Goal: Task Accomplishment & Management: Manage account settings

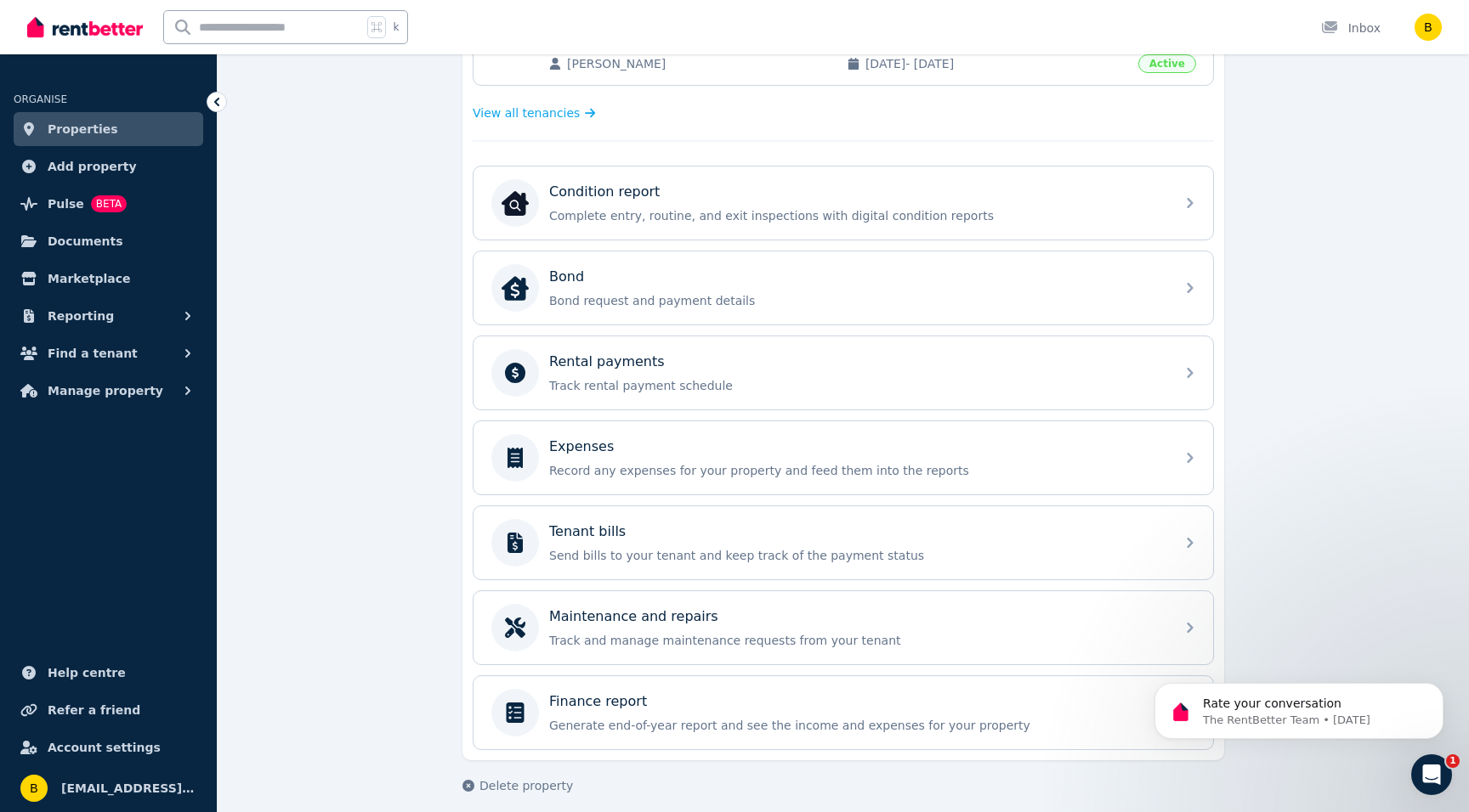
scroll to position [466, 0]
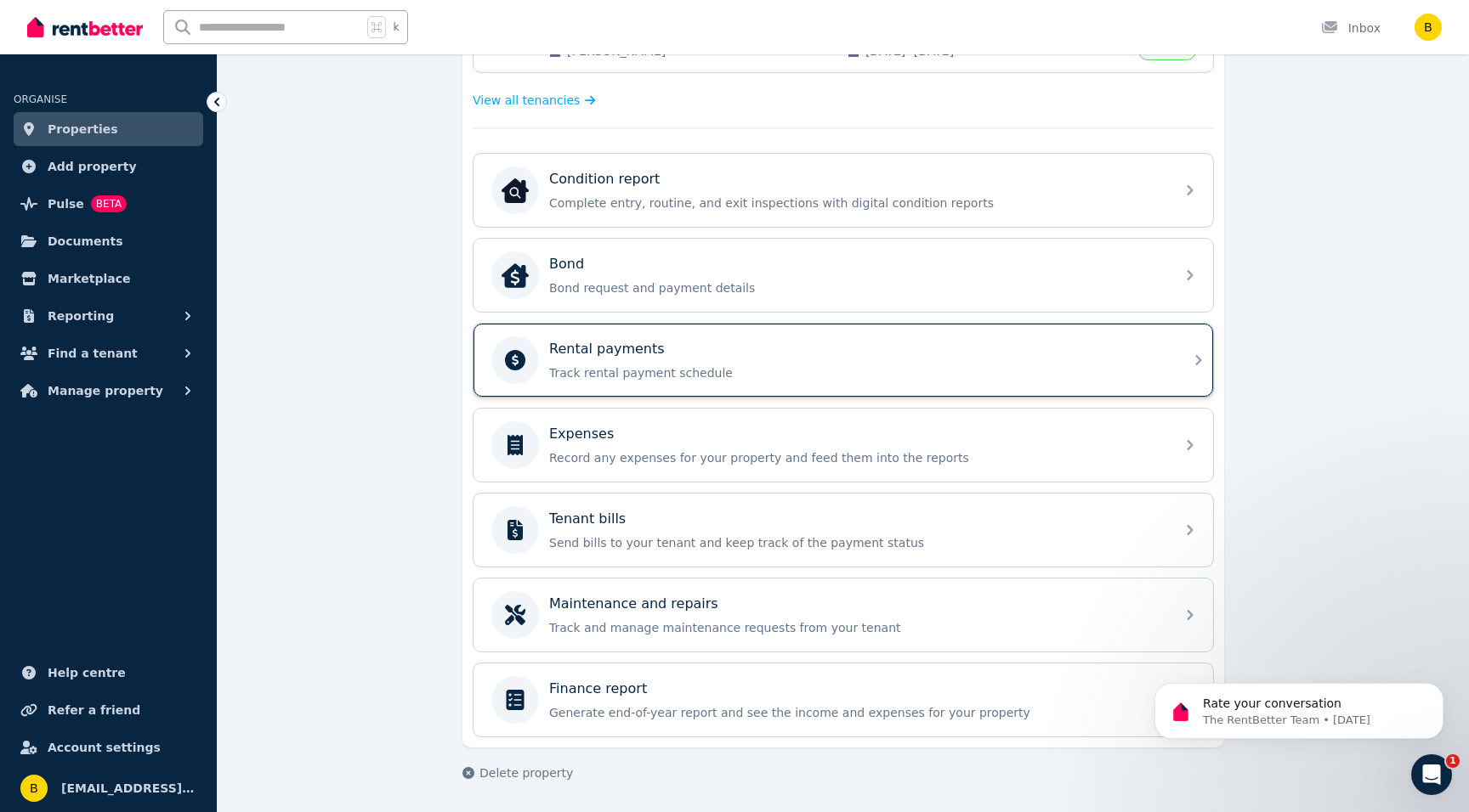
click at [637, 356] on p "Rental payments" at bounding box center [606, 350] width 115 height 21
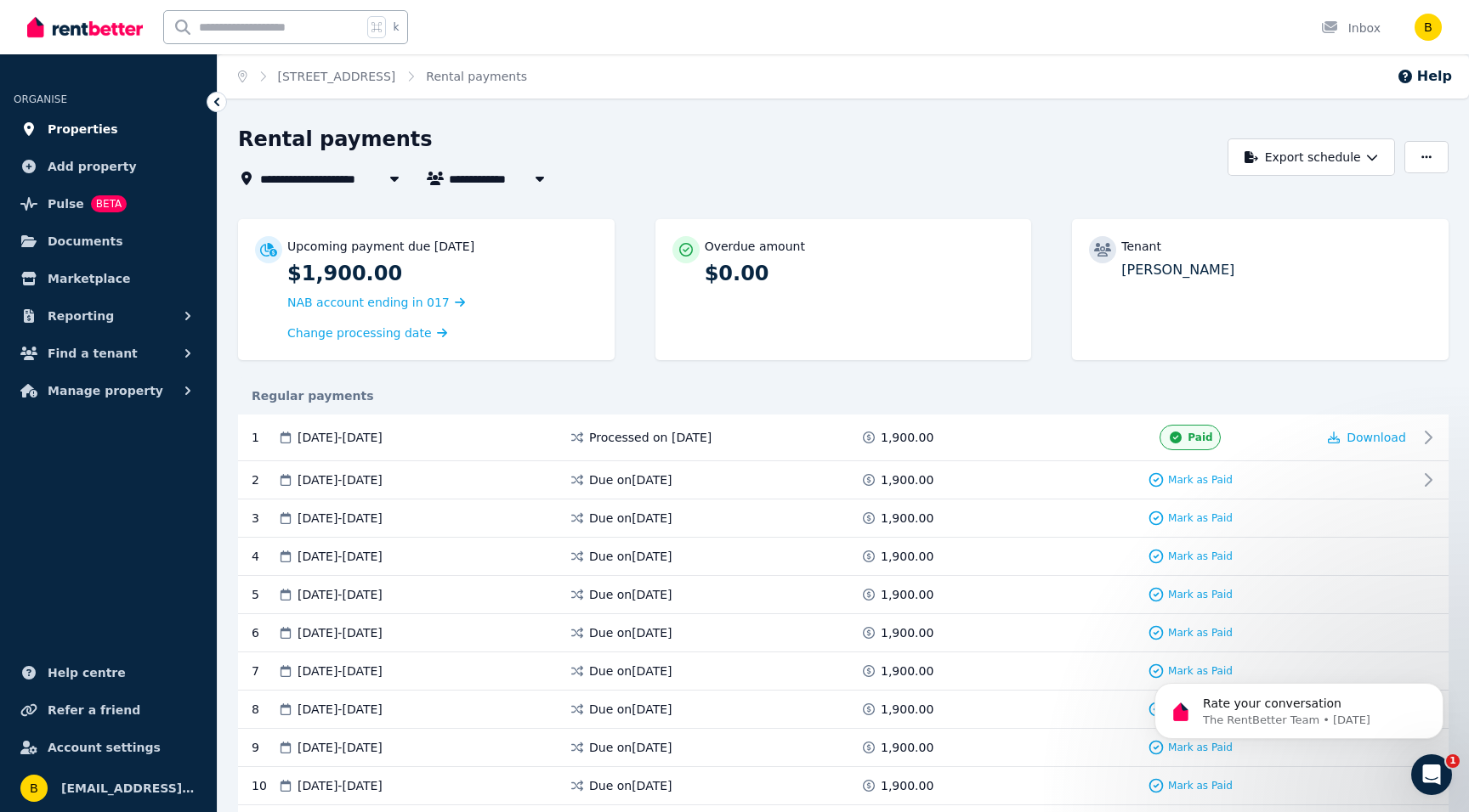
click at [52, 129] on span "Properties" at bounding box center [82, 129] width 70 height 21
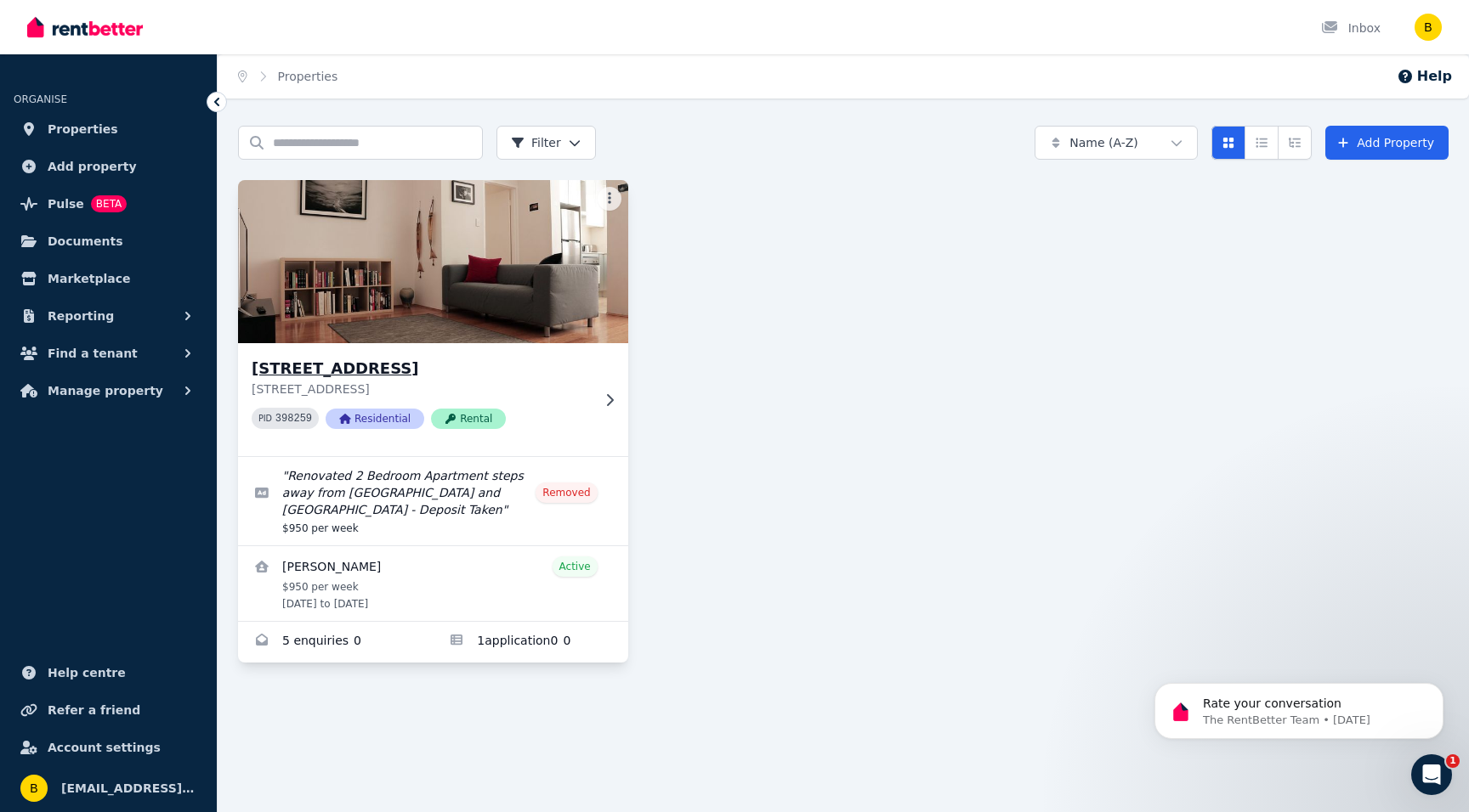
click at [409, 272] on img at bounding box center [433, 261] width 410 height 171
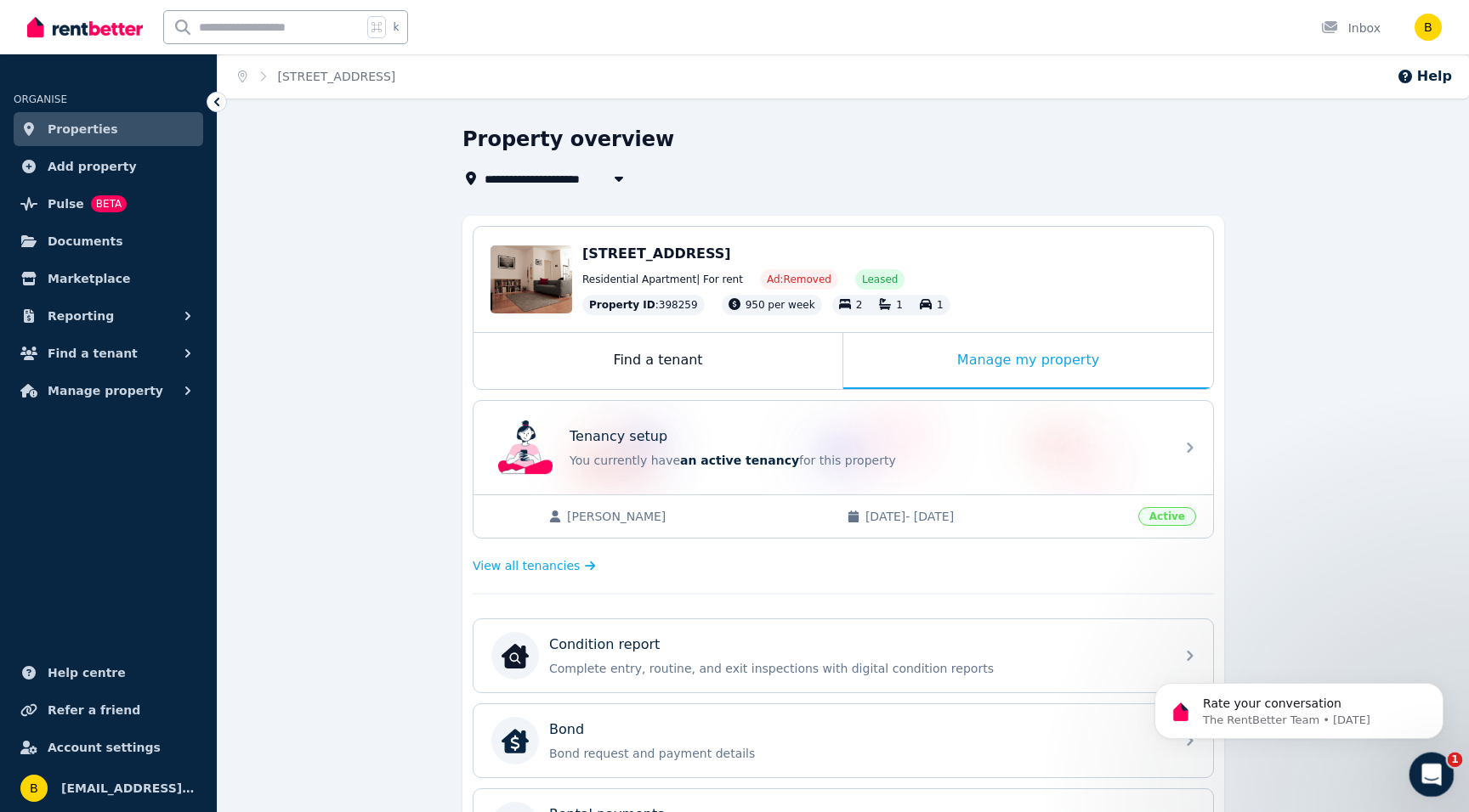
click at [1420, 764] on div "Open Intercom Messenger" at bounding box center [1428, 772] width 56 height 56
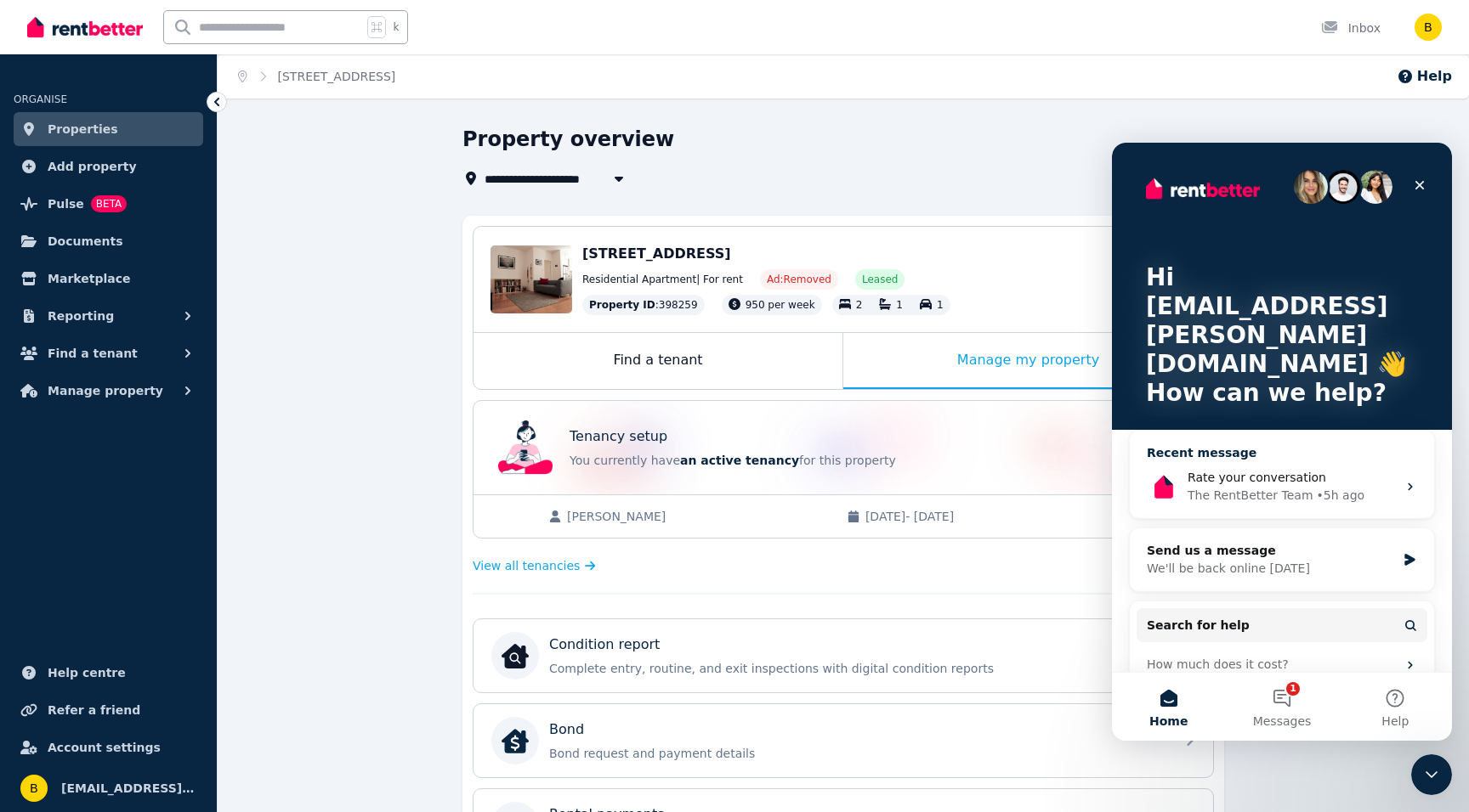
scroll to position [37, 0]
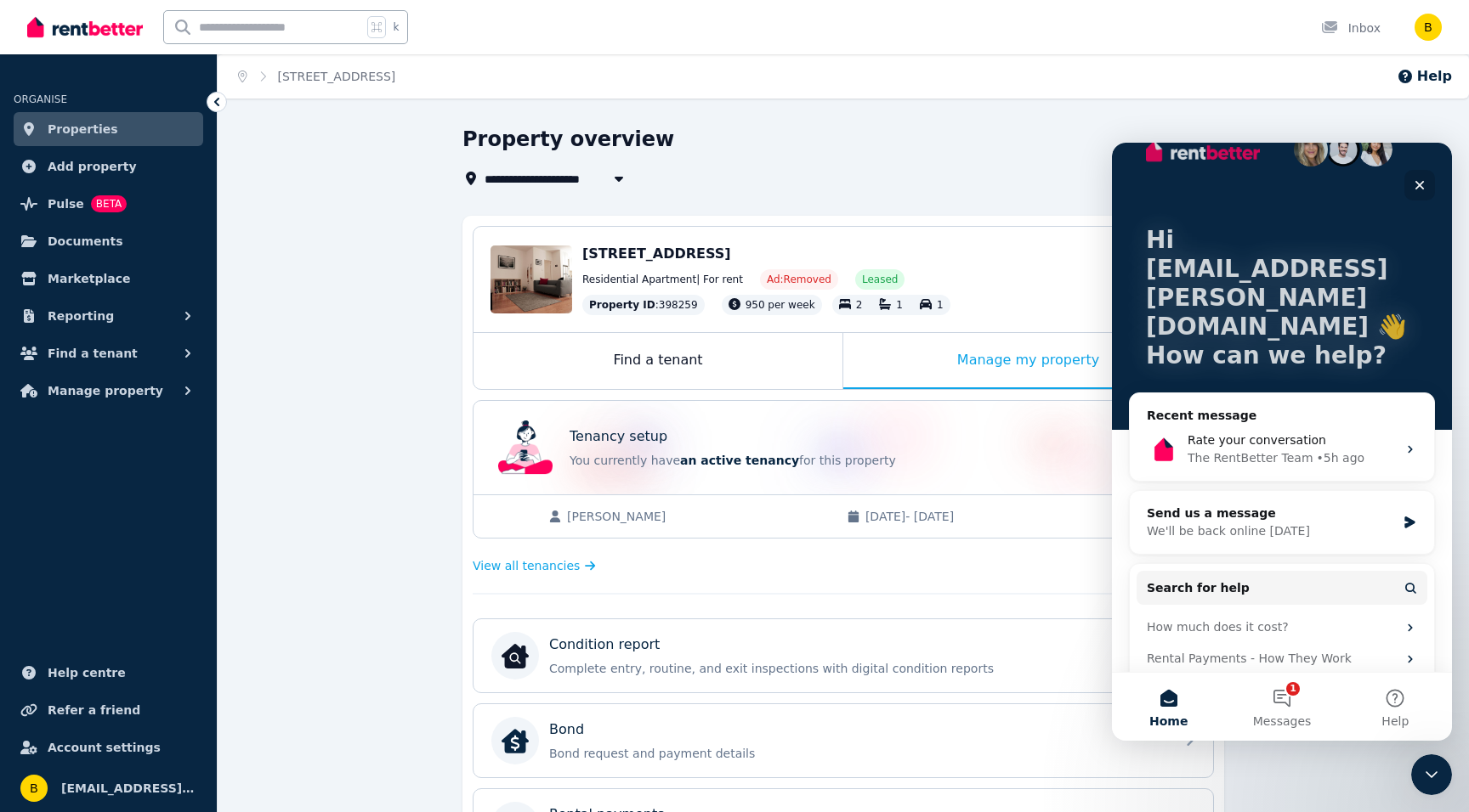
click at [1420, 185] on icon "Close" at bounding box center [1420, 185] width 10 height 10
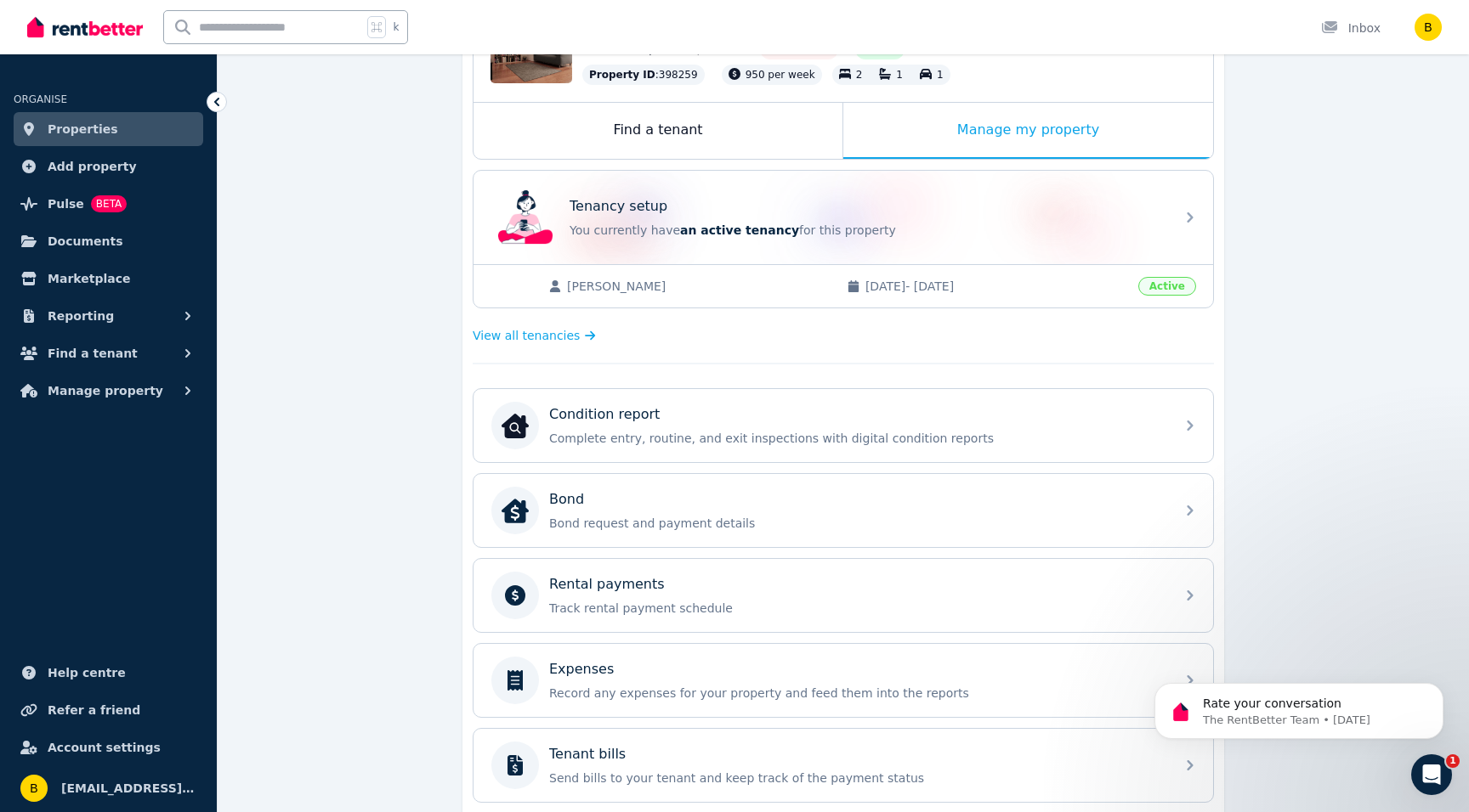
scroll to position [0, 0]
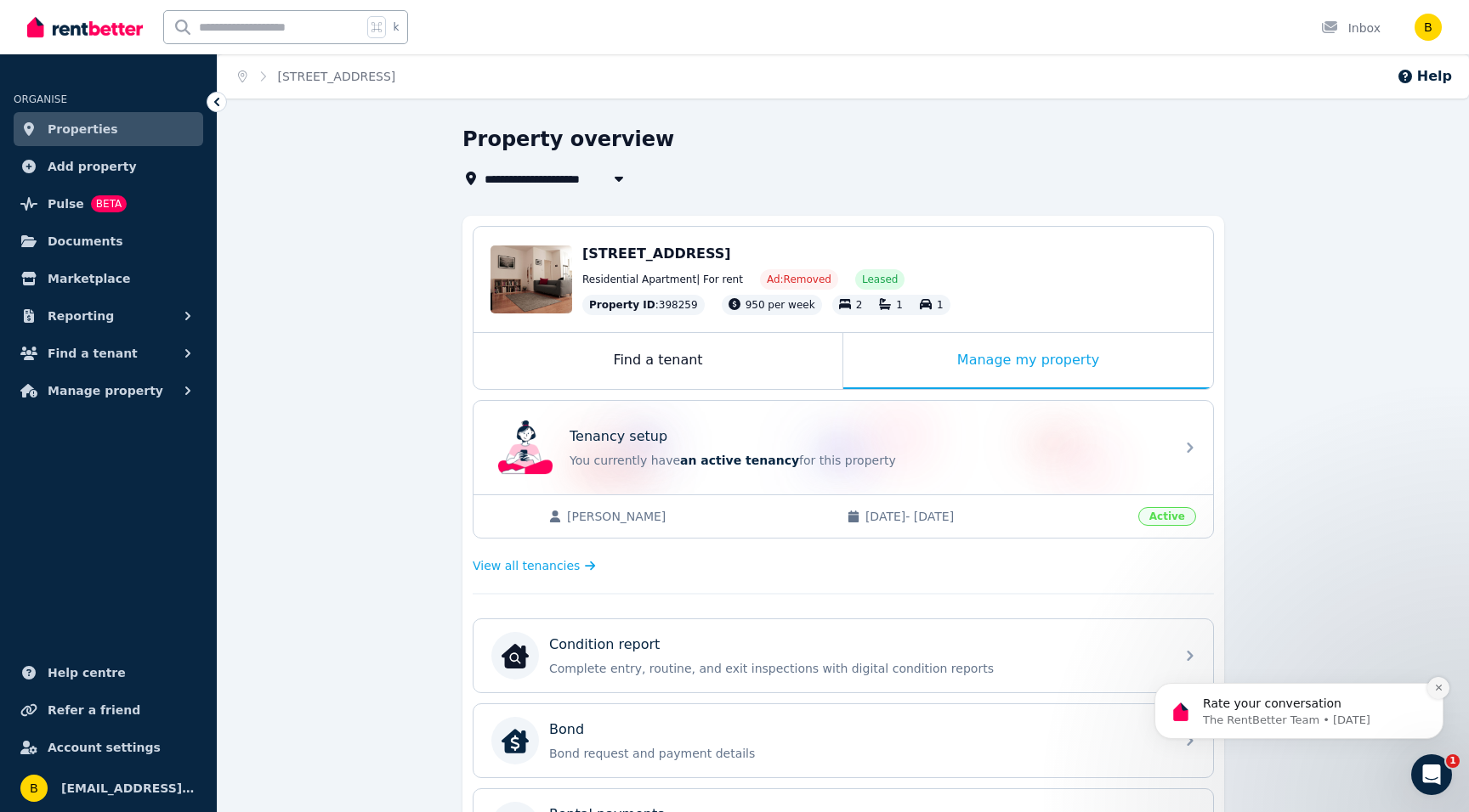
click at [1440, 685] on icon "Dismiss notification" at bounding box center [1439, 687] width 10 height 10
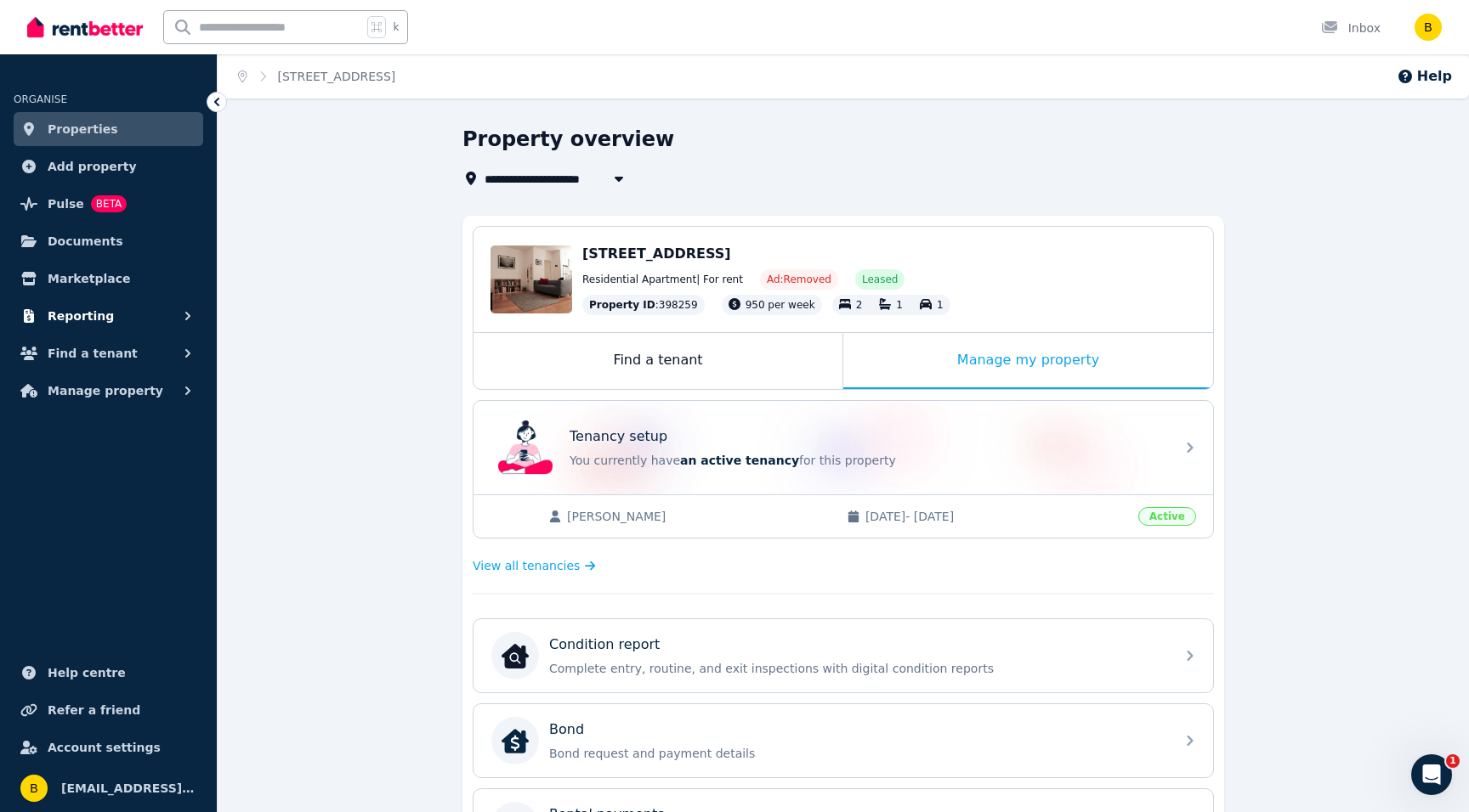
click at [87, 313] on span "Reporting" at bounding box center [81, 316] width 67 height 21
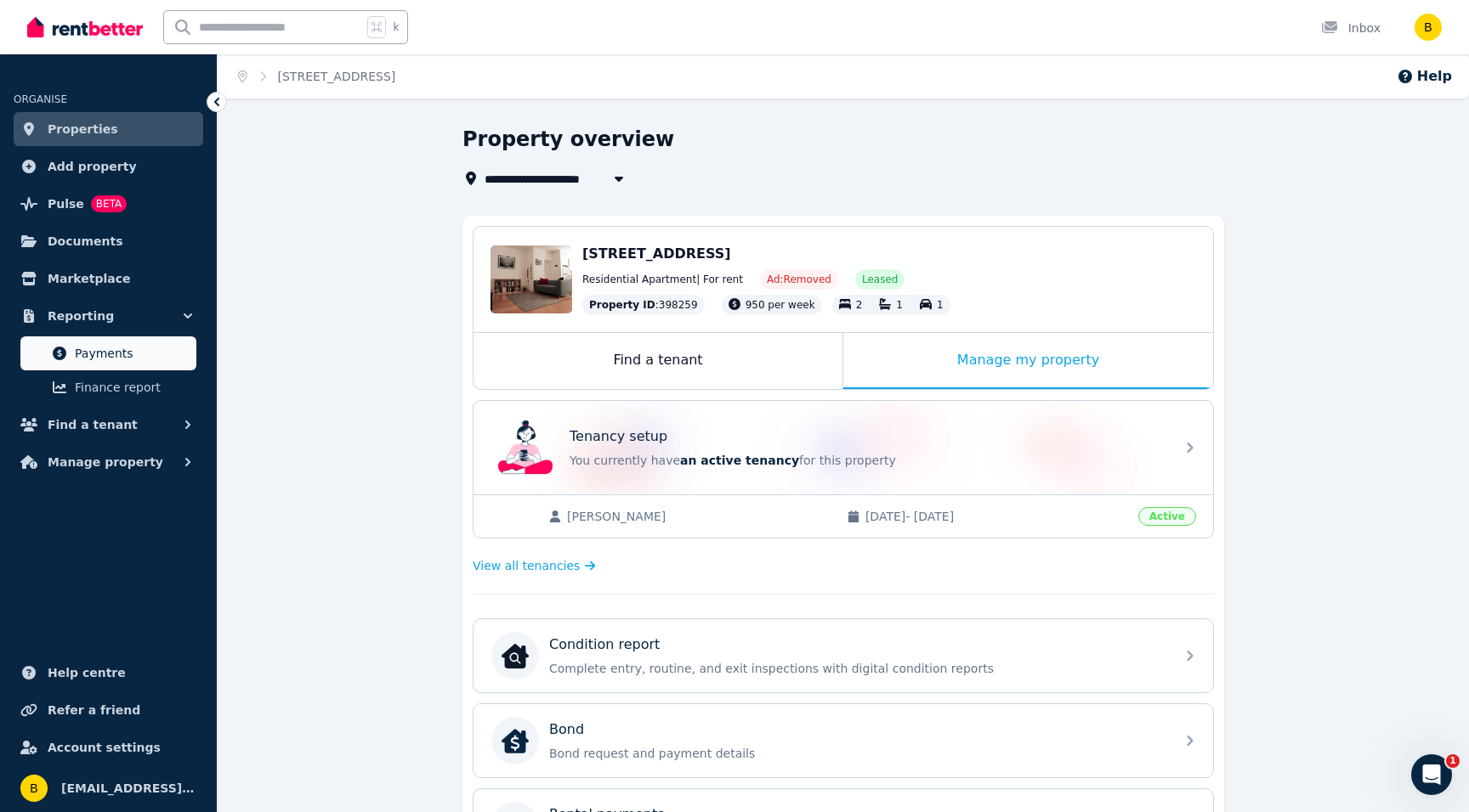
click at [95, 349] on span "Payments" at bounding box center [132, 353] width 114 height 21
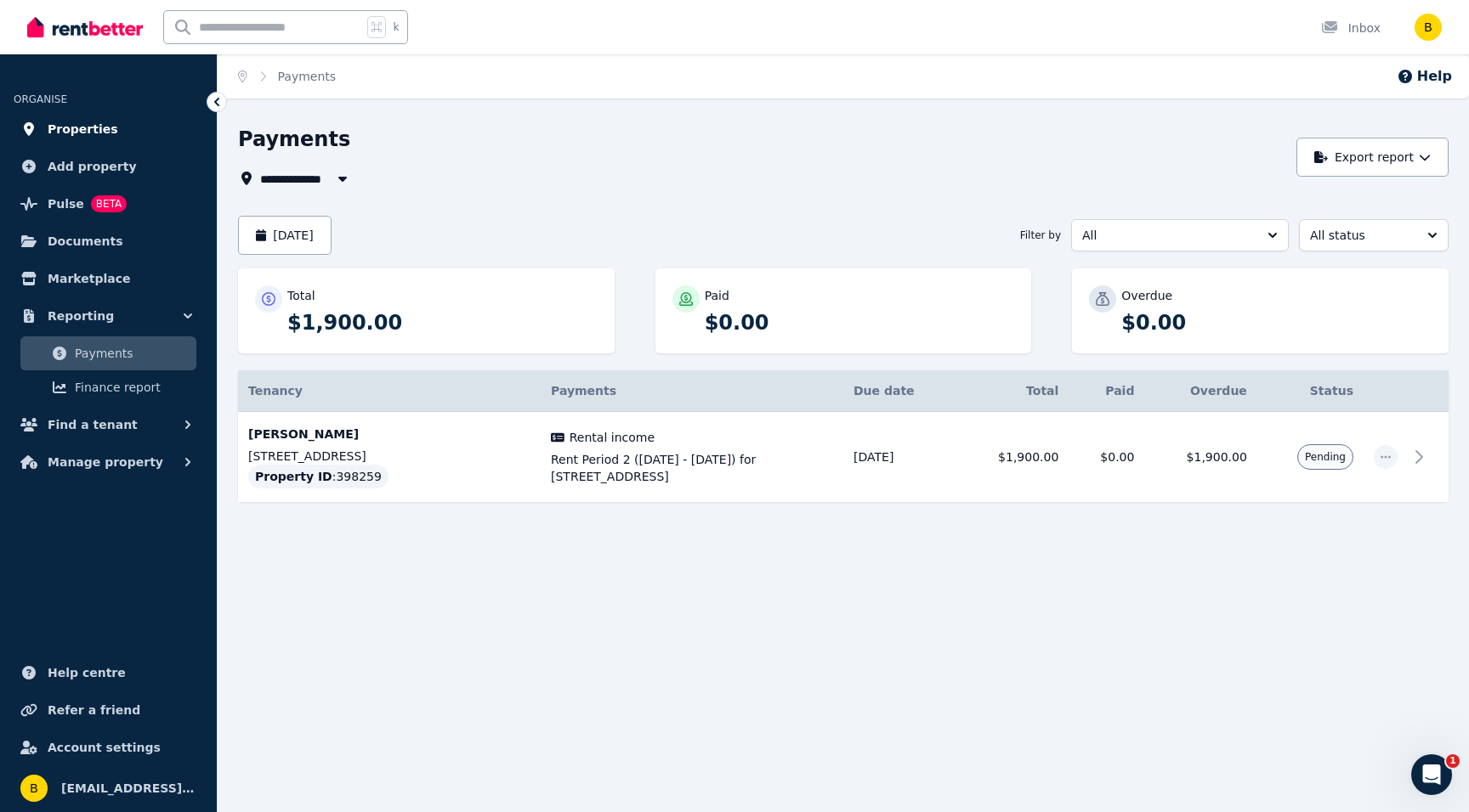
click at [58, 126] on span "Properties" at bounding box center [82, 129] width 70 height 21
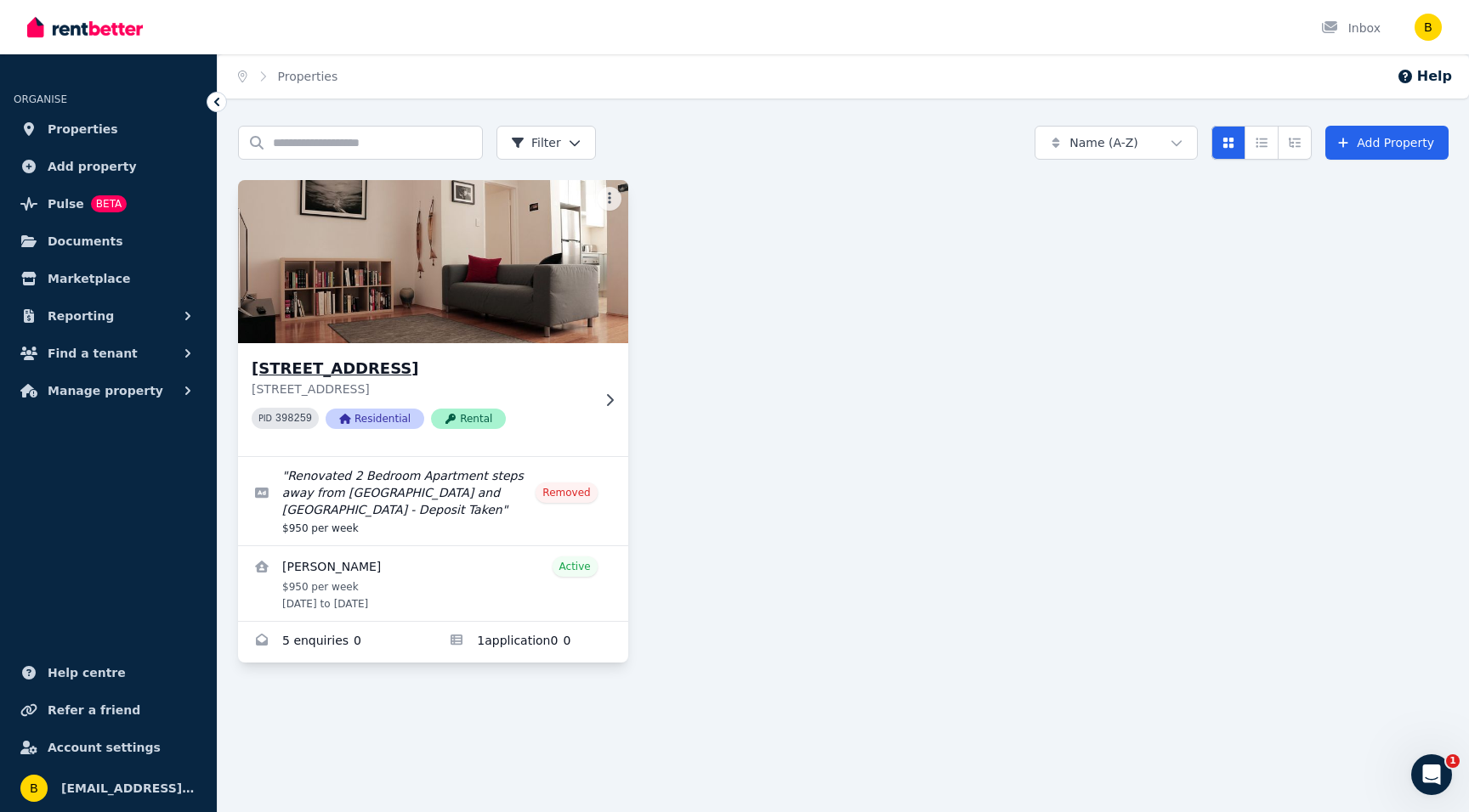
click at [362, 281] on img at bounding box center [433, 261] width 410 height 171
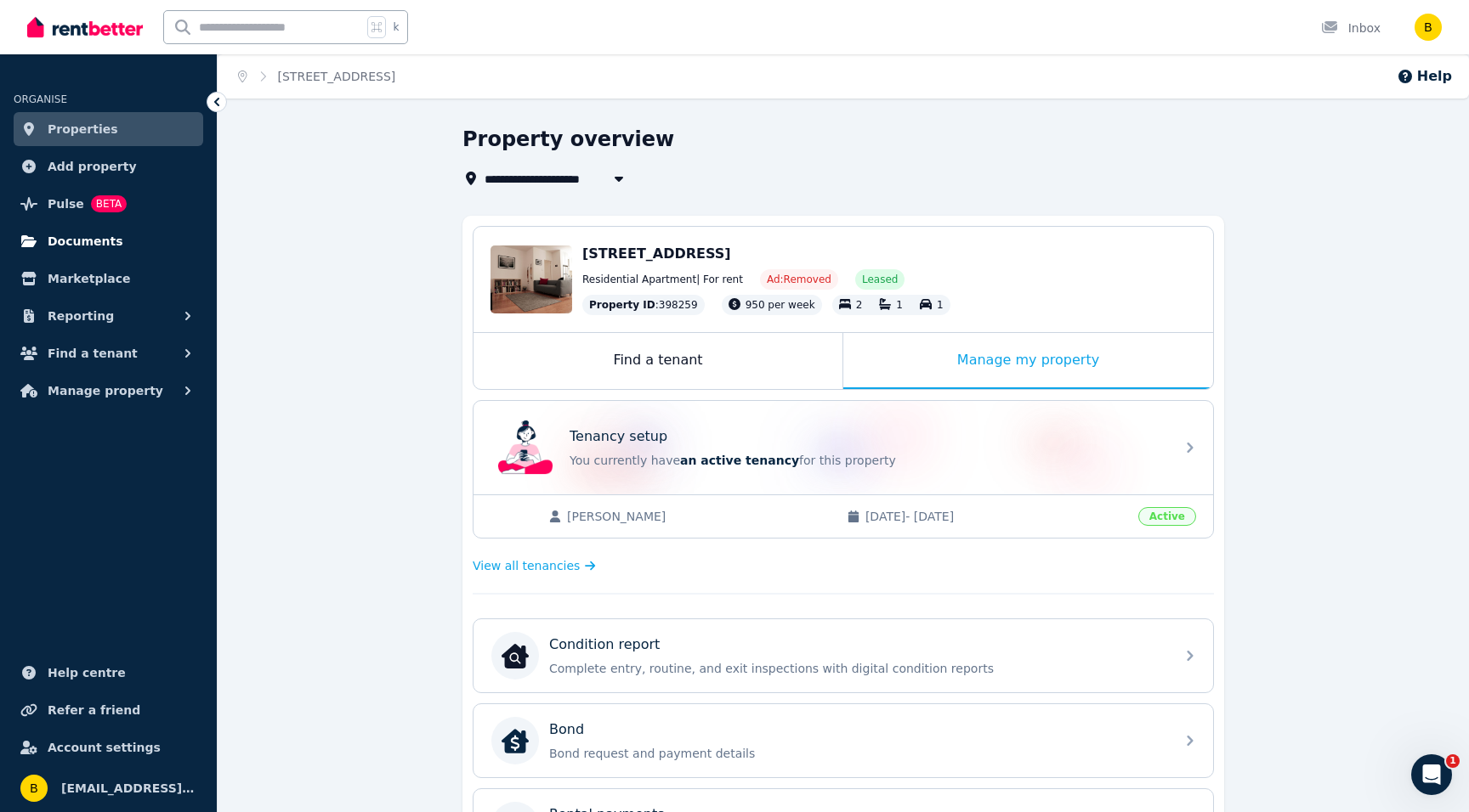
click at [61, 245] on span "Documents" at bounding box center [85, 242] width 75 height 21
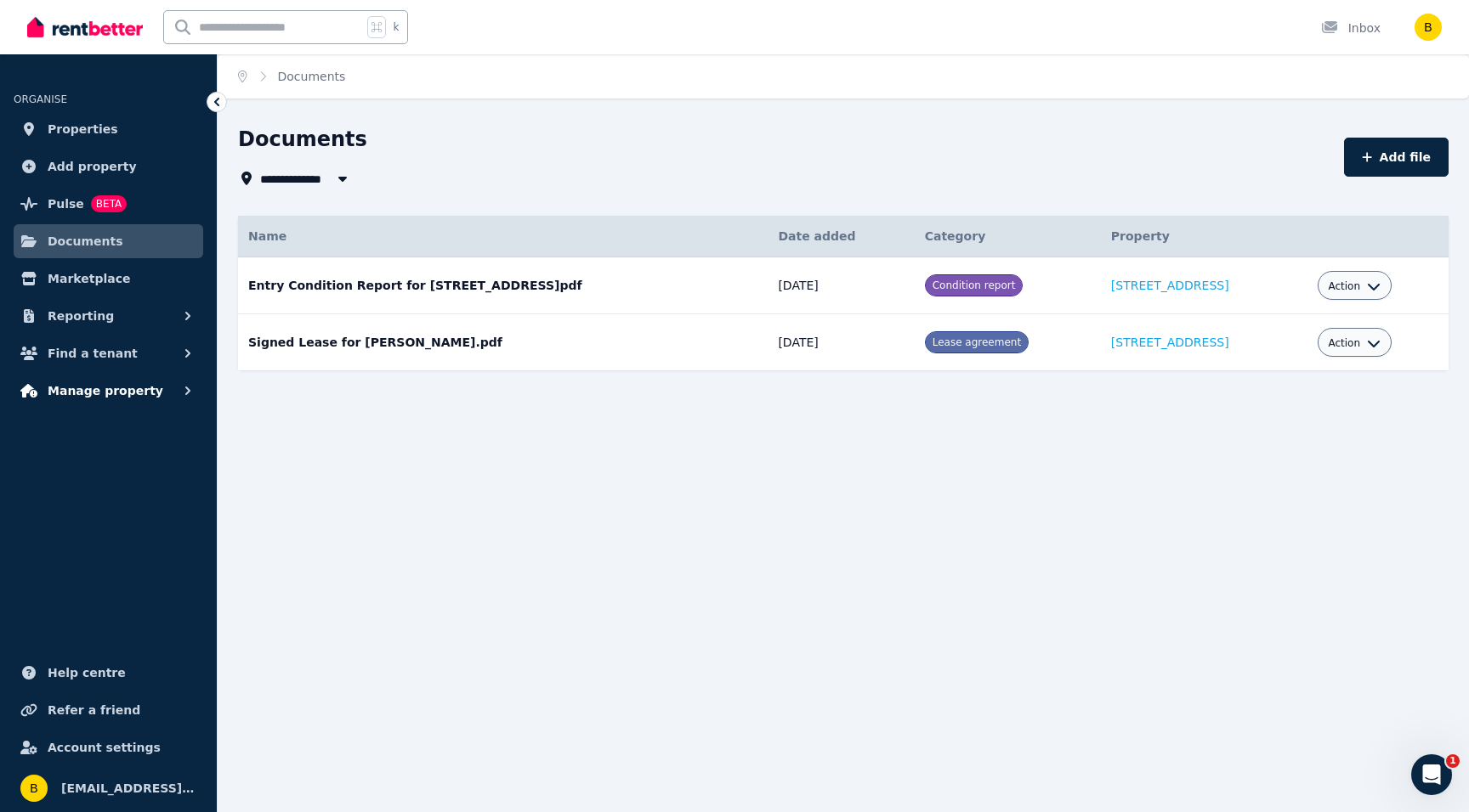
click at [69, 391] on span "Manage property" at bounding box center [105, 391] width 115 height 21
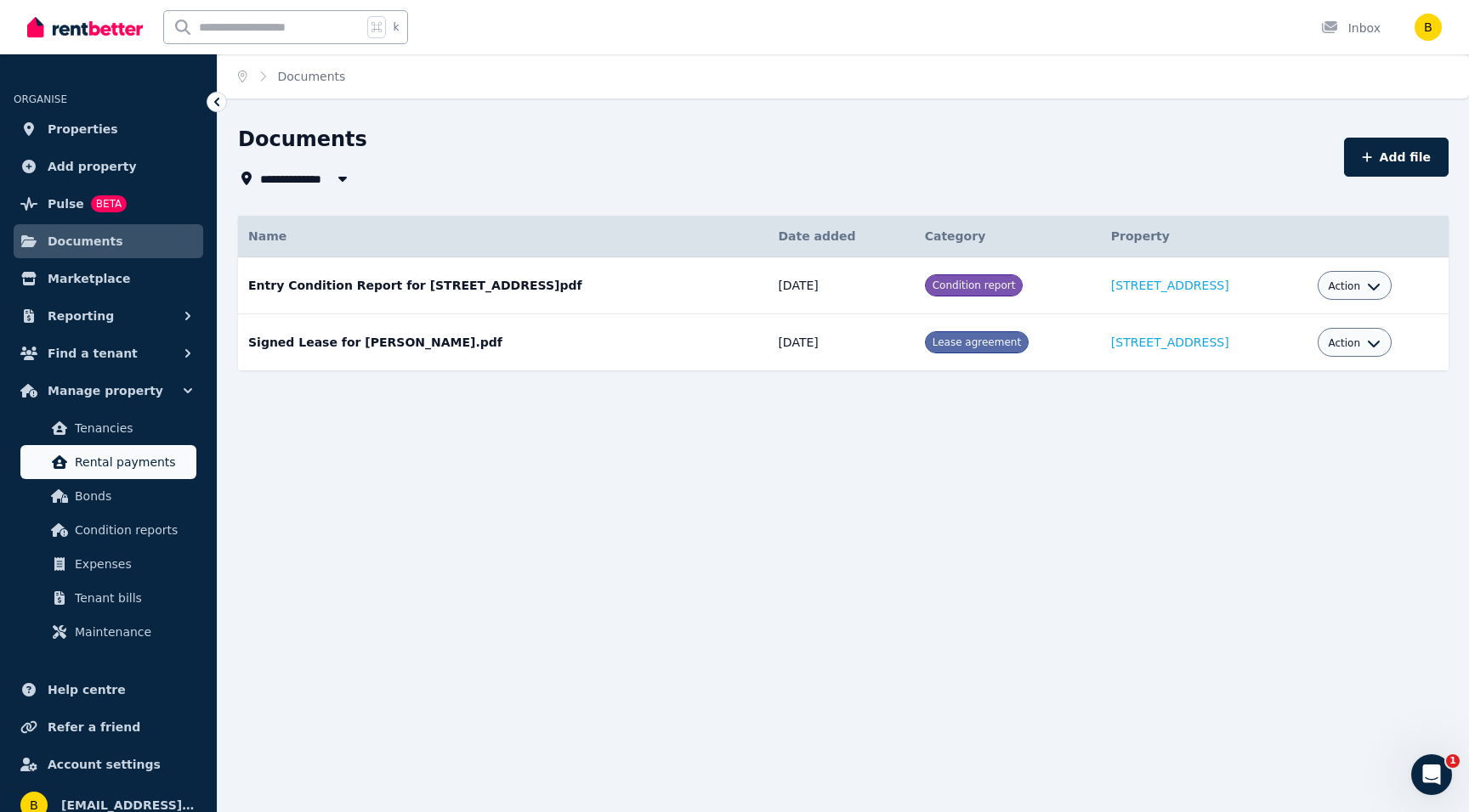
click at [89, 466] on span "Rental payments" at bounding box center [132, 462] width 114 height 21
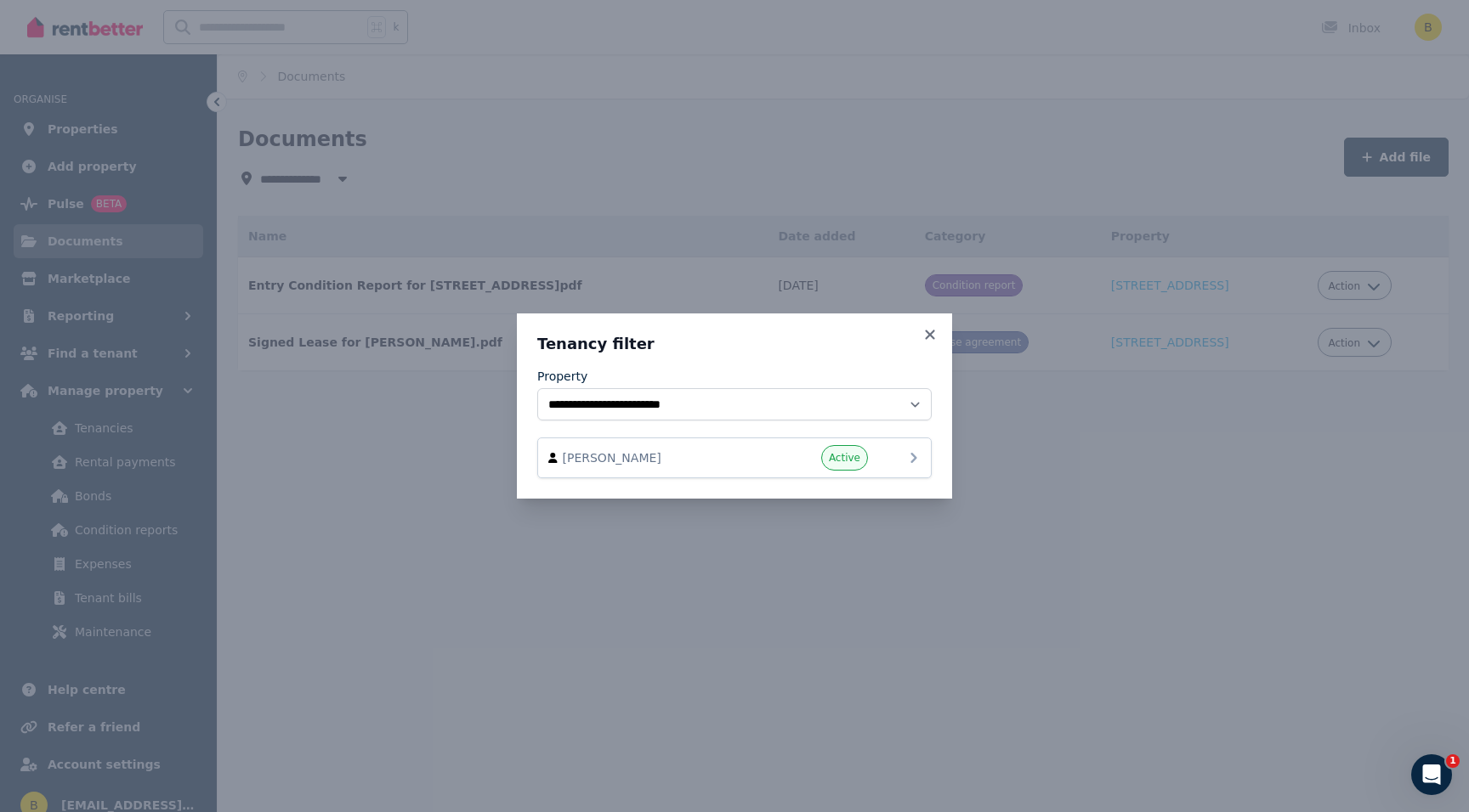
click at [899, 461] on div "[PERSON_NAME] Active" at bounding box center [734, 457] width 372 height 25
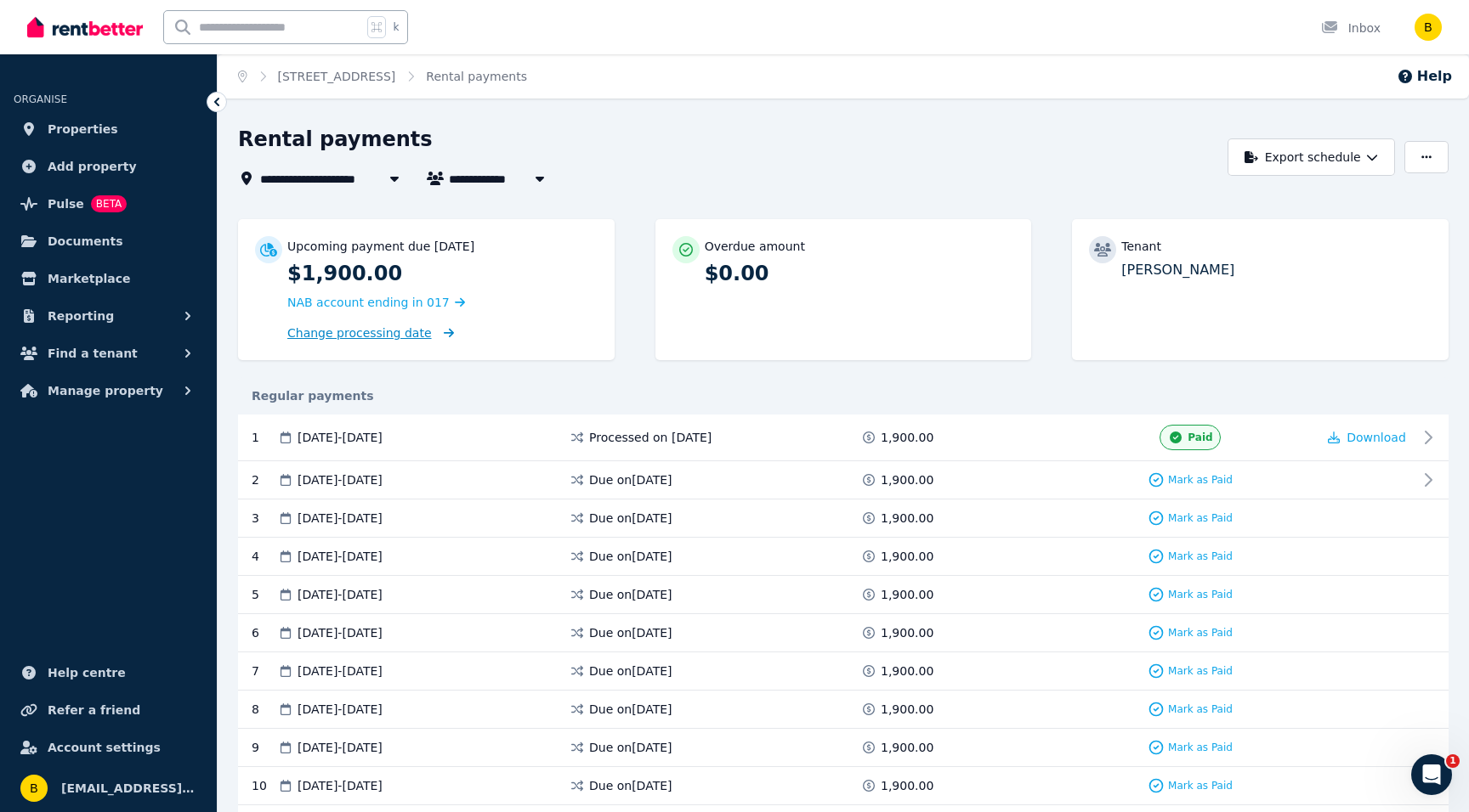
click at [333, 328] on span "Change processing date" at bounding box center [359, 333] width 145 height 17
click at [67, 238] on span "Documents" at bounding box center [85, 242] width 75 height 21
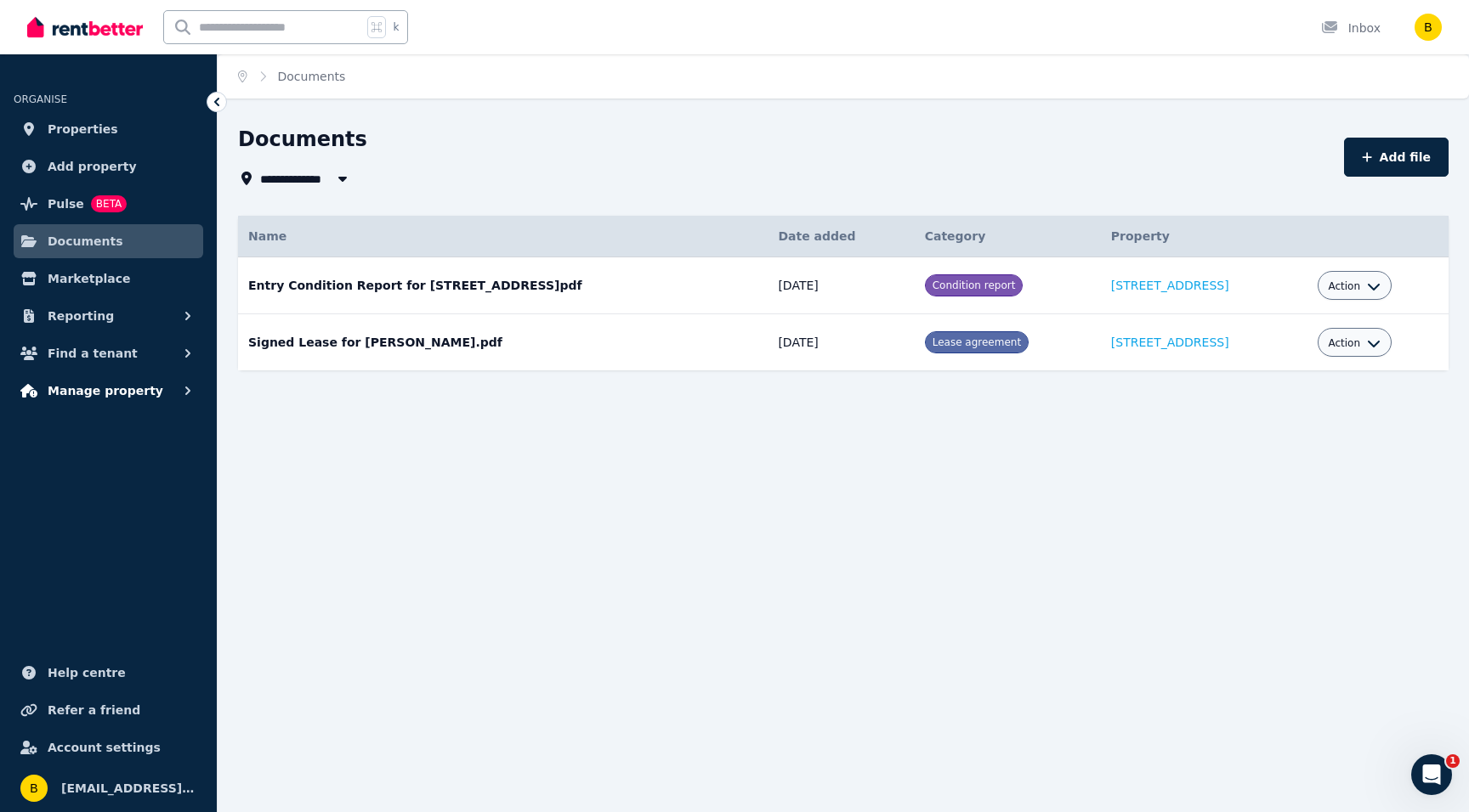
click at [113, 389] on span "Manage property" at bounding box center [105, 391] width 115 height 21
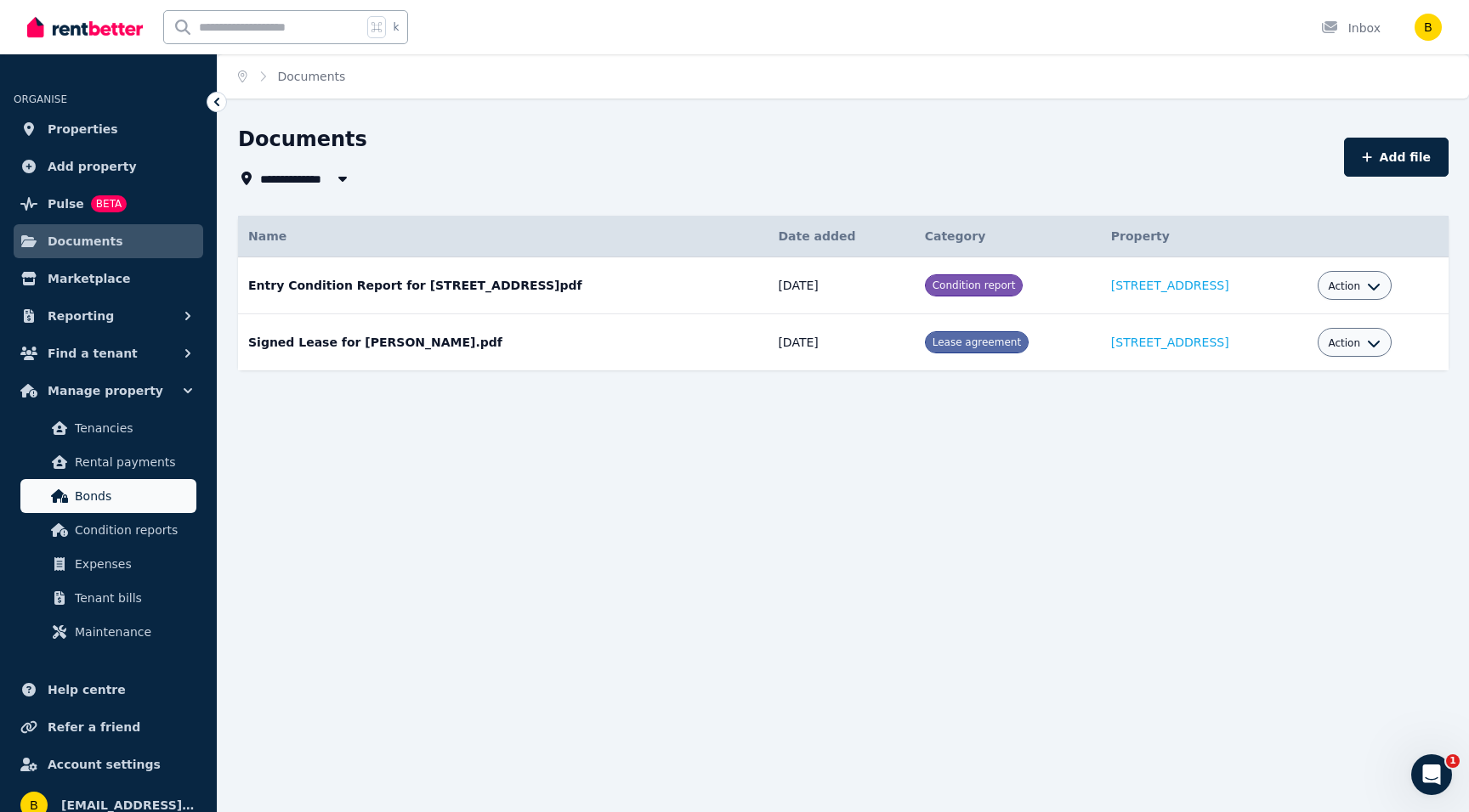
click at [83, 489] on span "Bonds" at bounding box center [132, 496] width 114 height 21
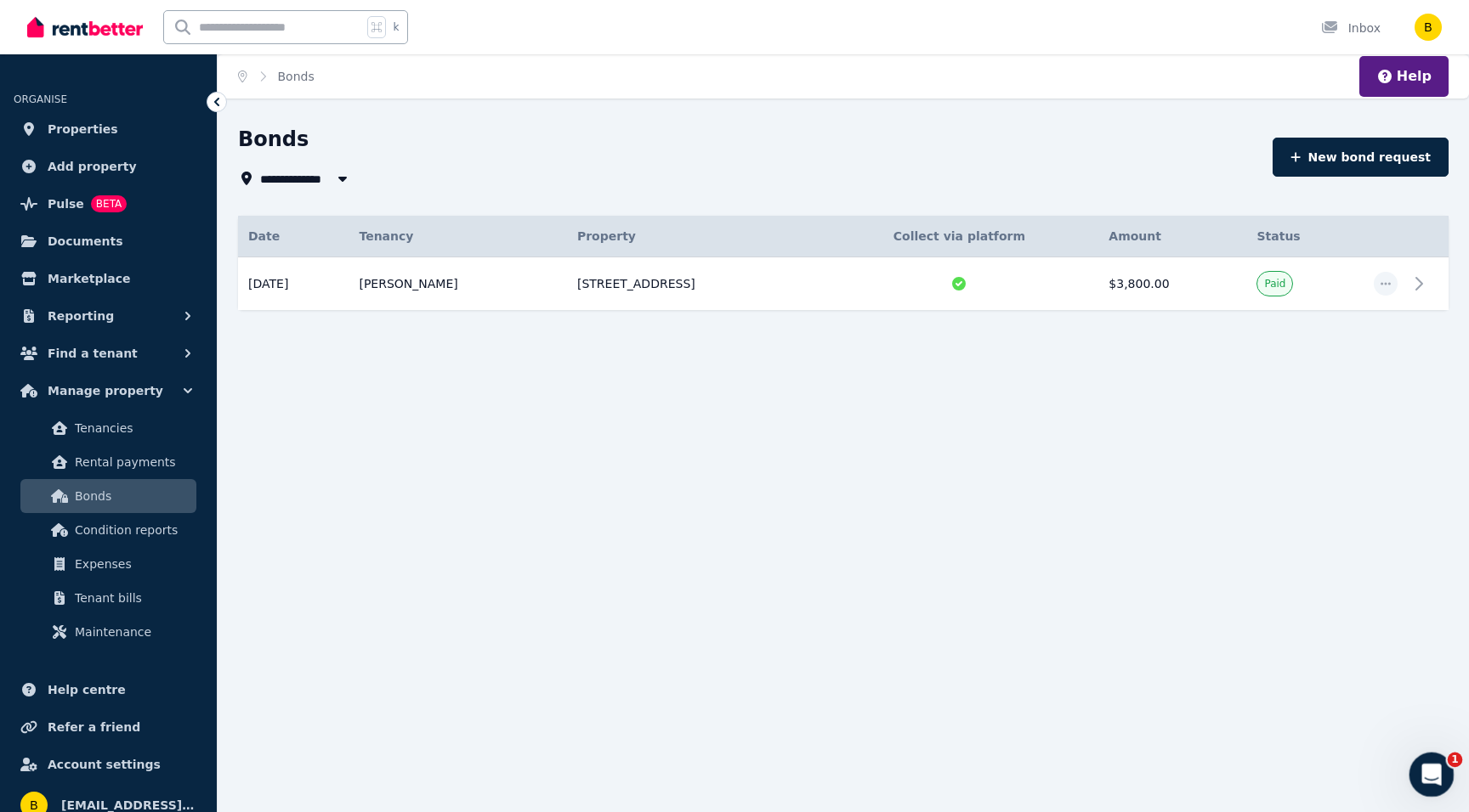
click at [1425, 766] on icon "Open Intercom Messenger" at bounding box center [1429, 772] width 28 height 28
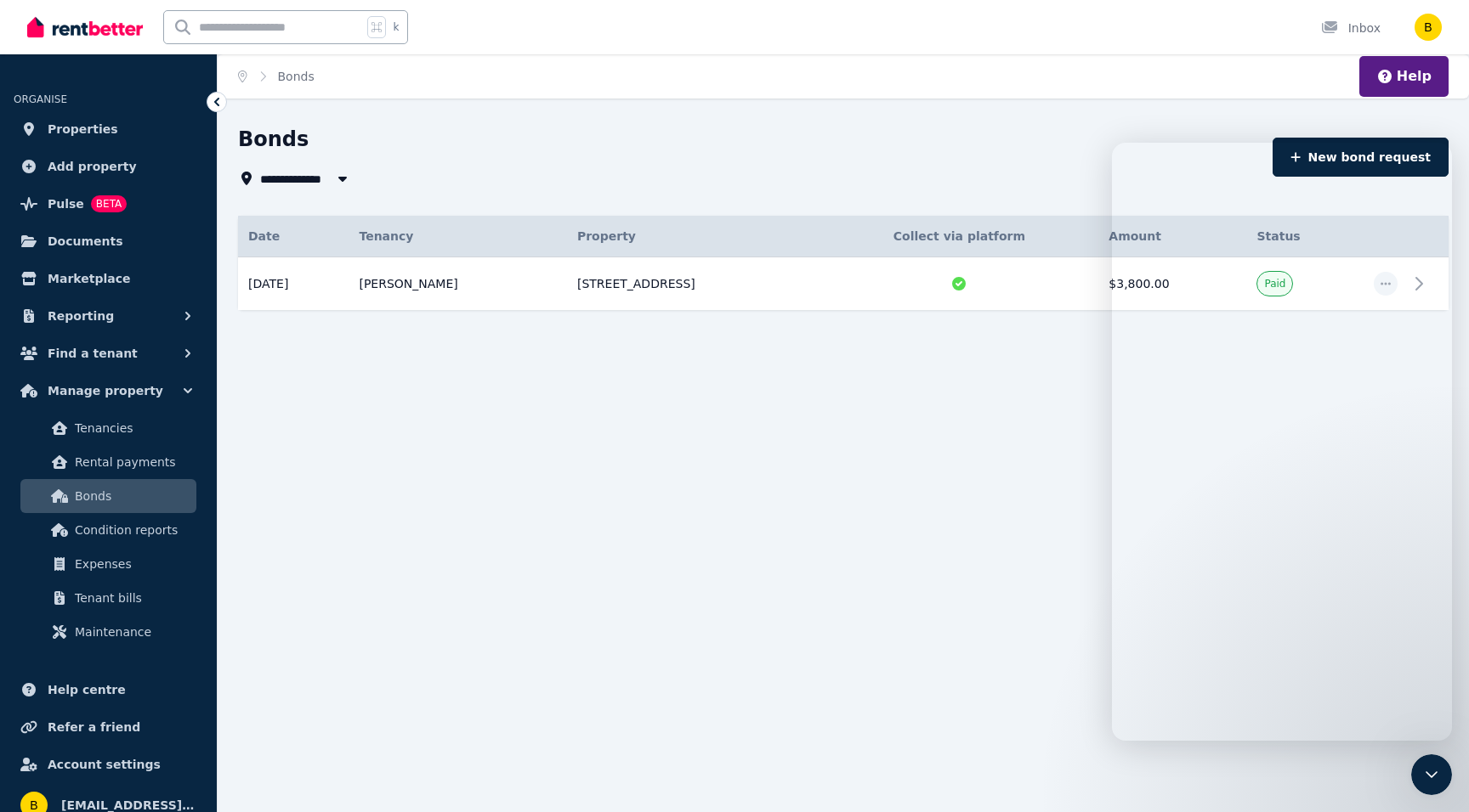
scroll to position [90, 0]
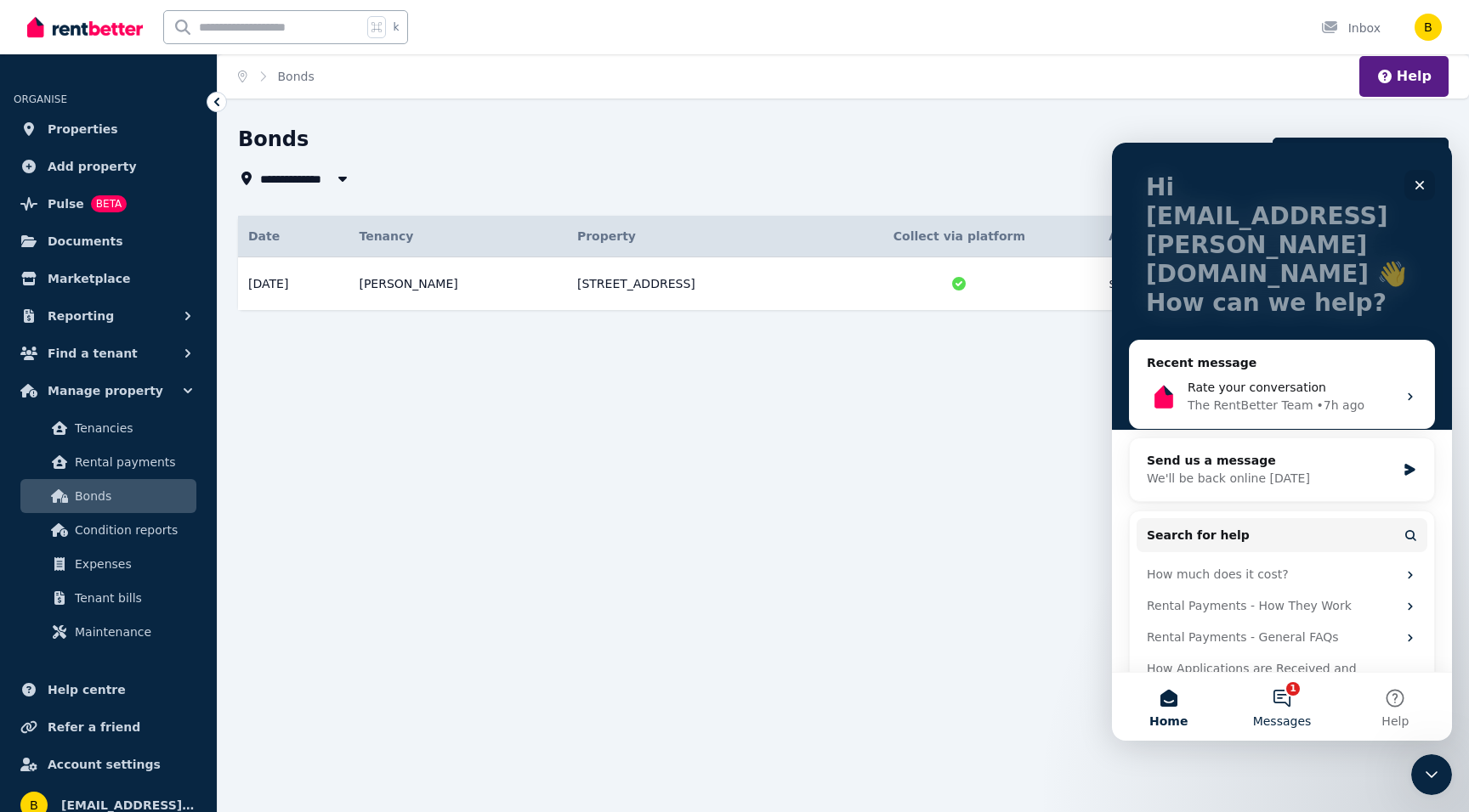
click at [1290, 706] on button "1 Messages" at bounding box center [1281, 706] width 113 height 68
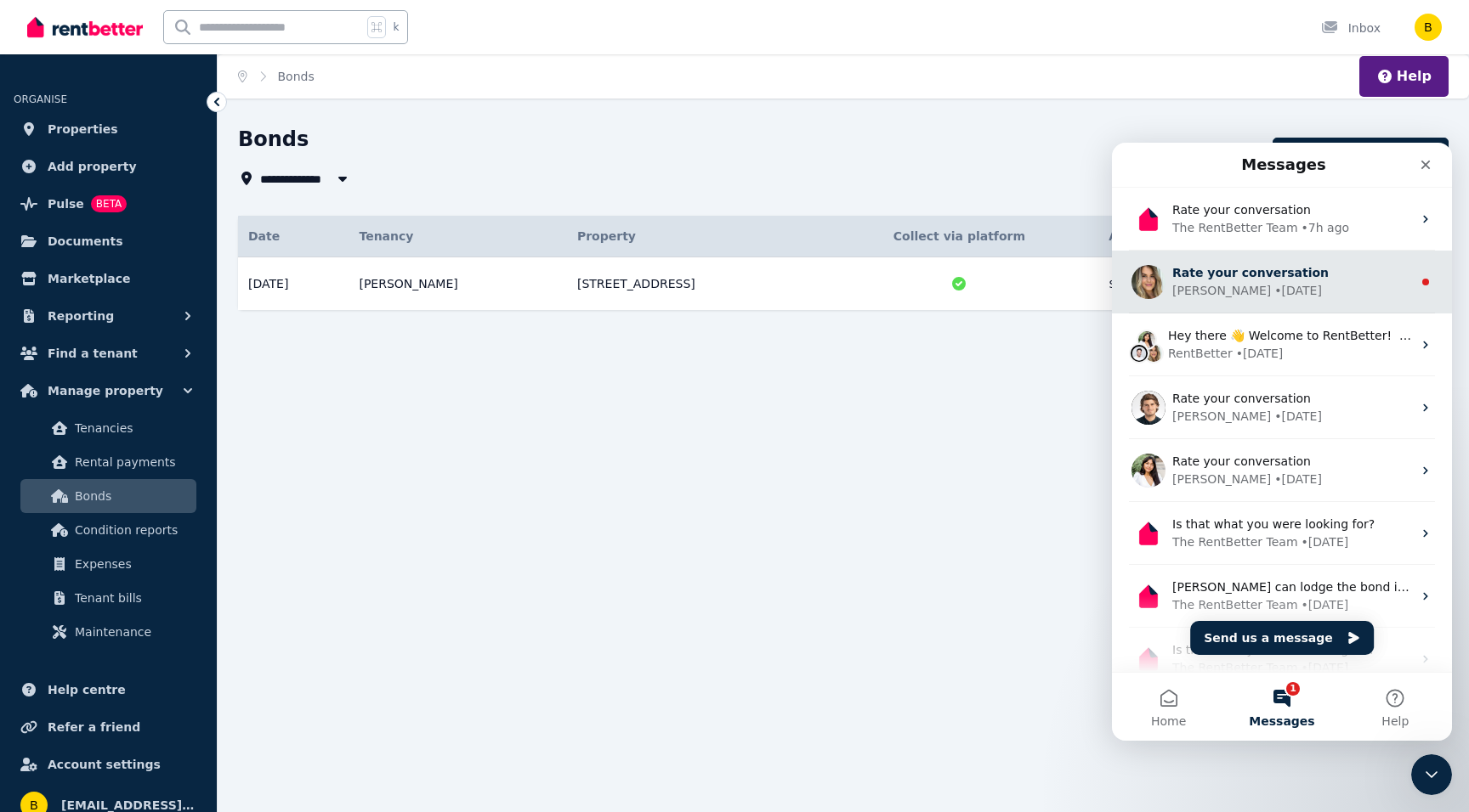
click at [1211, 280] on div "Rate your conversation" at bounding box center [1291, 273] width 240 height 18
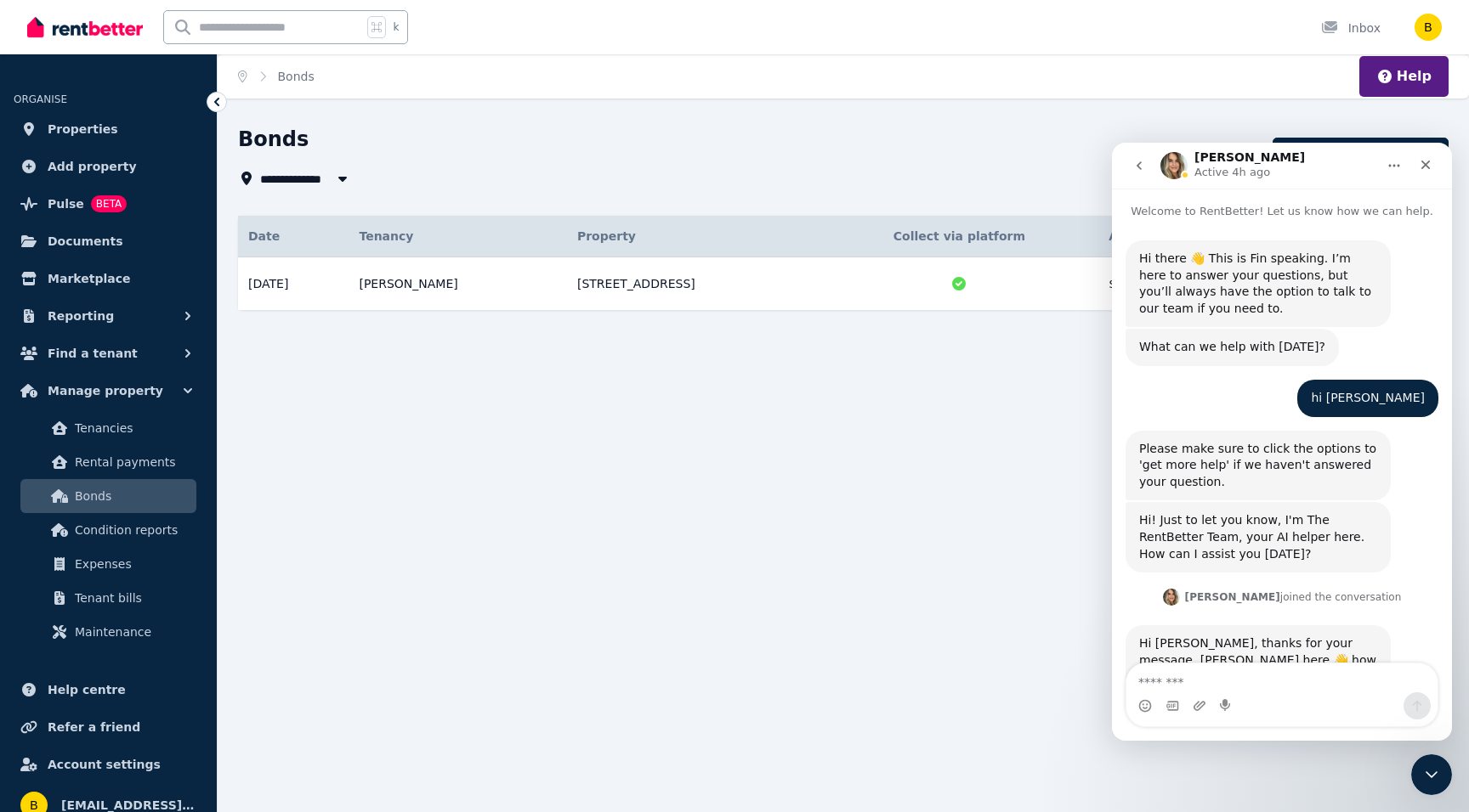
scroll to position [47, 0]
